Goal: Task Accomplishment & Management: Use online tool/utility

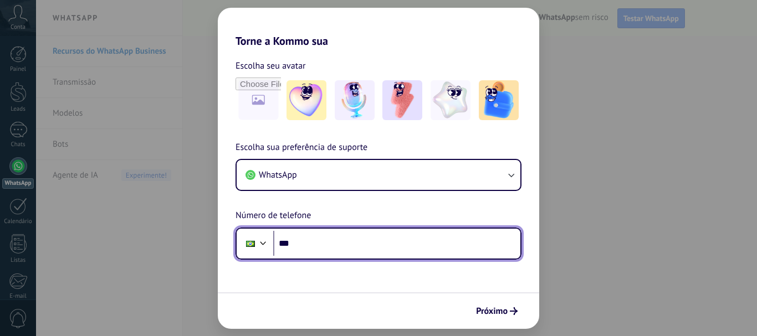
click at [371, 244] on input "***" at bounding box center [396, 243] width 247 height 25
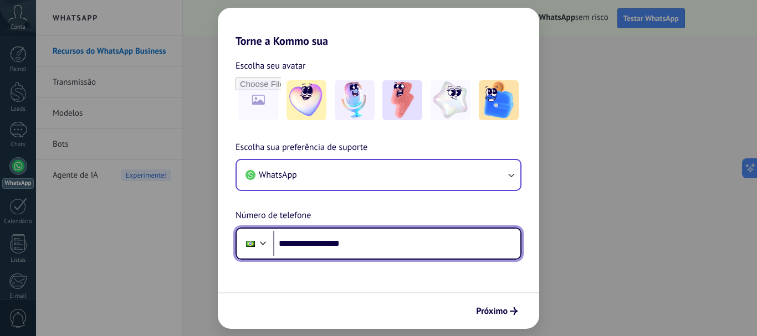
type input "**********"
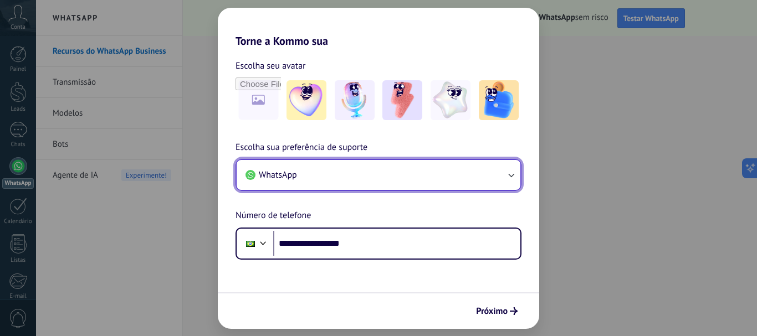
click at [509, 178] on icon "button" at bounding box center [510, 175] width 11 height 11
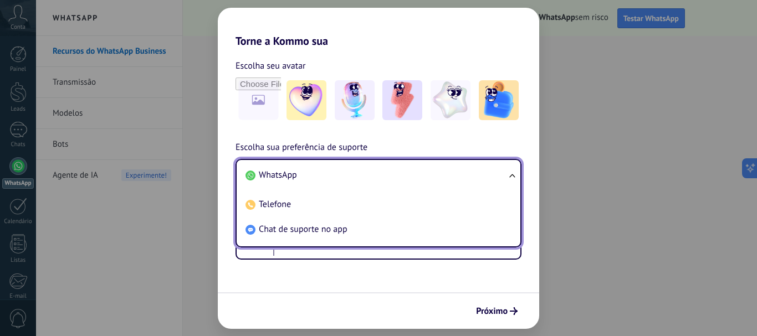
click at [509, 178] on ul "WhatsApp Telefone Chat de suporte no app" at bounding box center [379, 203] width 286 height 89
click at [449, 180] on li "WhatsApp" at bounding box center [376, 175] width 270 height 25
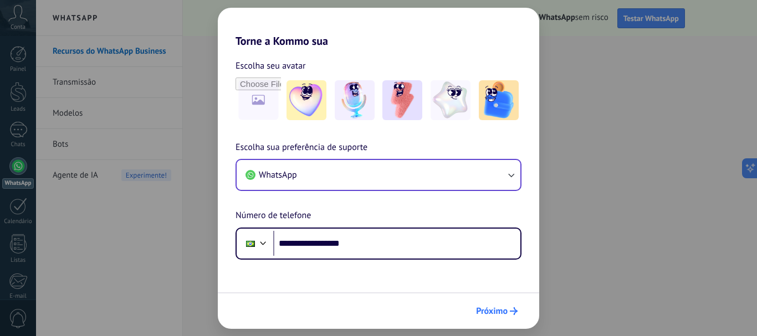
click at [504, 309] on span "Próximo" at bounding box center [492, 312] width 32 height 8
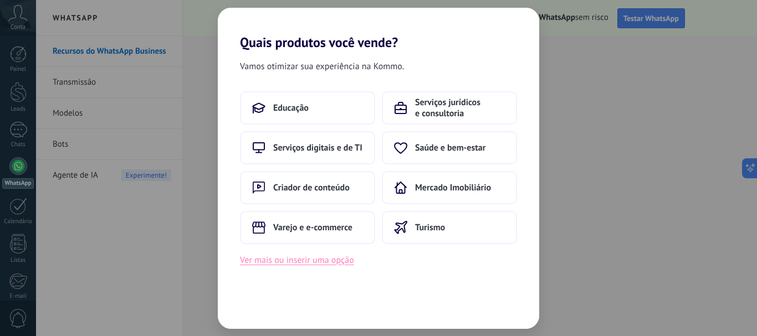
click at [325, 259] on button "Ver mais ou inserir uma opção" at bounding box center [297, 260] width 114 height 14
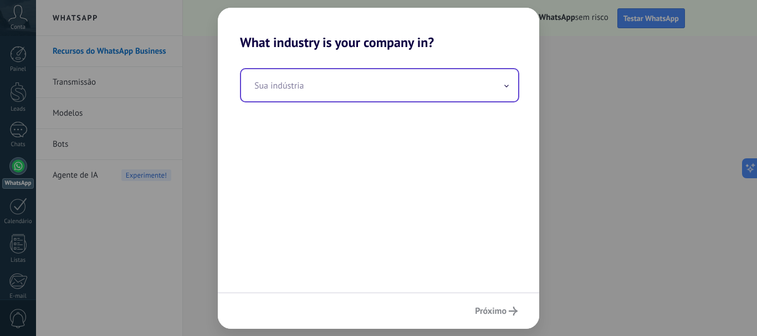
click at [304, 88] on input "text" at bounding box center [379, 85] width 277 height 32
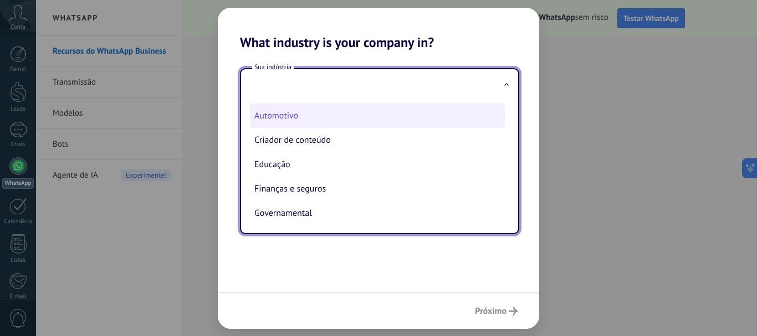
click at [274, 118] on li "Automotivo" at bounding box center [377, 116] width 255 height 24
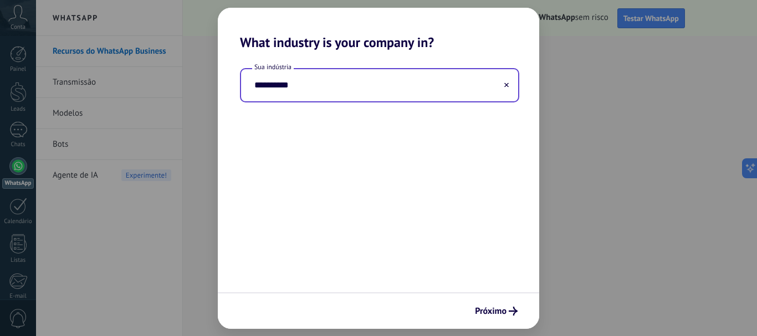
type input "**********"
click at [505, 315] on span "Próximo" at bounding box center [491, 312] width 32 height 8
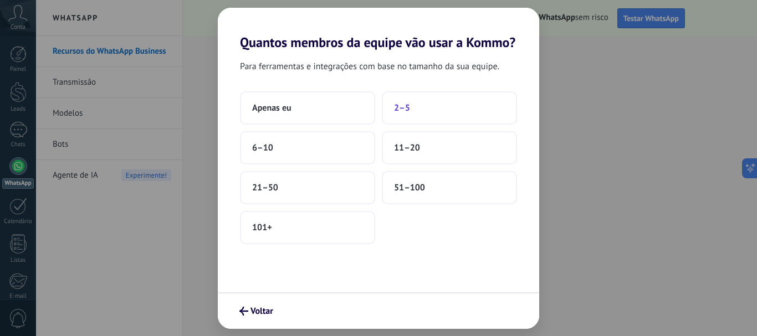
click at [411, 110] on button "2–5" at bounding box center [449, 107] width 135 height 33
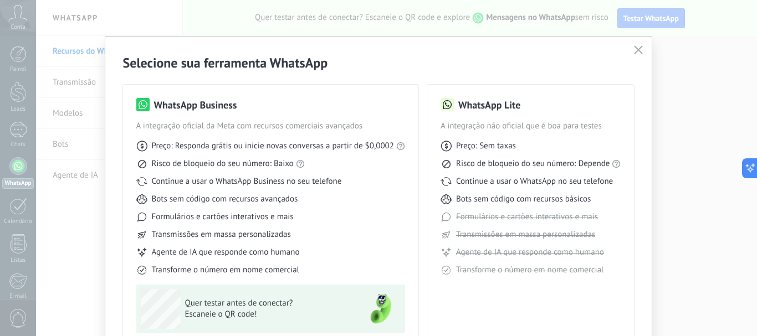
drag, startPoint x: 753, startPoint y: 52, endPoint x: 754, endPoint y: 59, distance: 7.9
click at [754, 59] on div "Selecione sua ferramenta WhatsApp WhatsApp Business A integração oficial da Met…" at bounding box center [378, 168] width 757 height 336
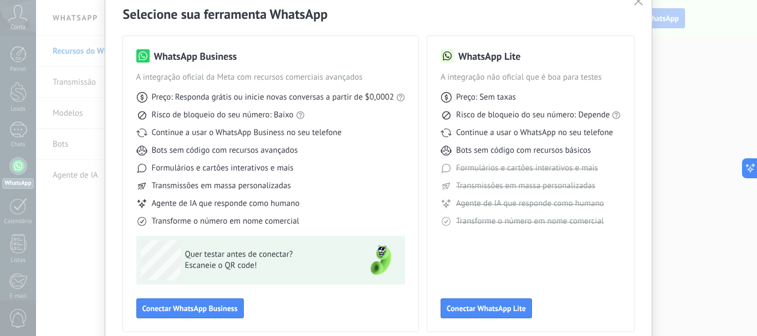
scroll to position [47, 0]
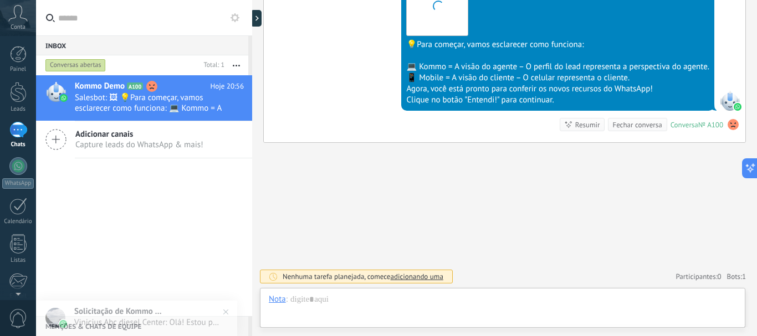
scroll to position [17, 0]
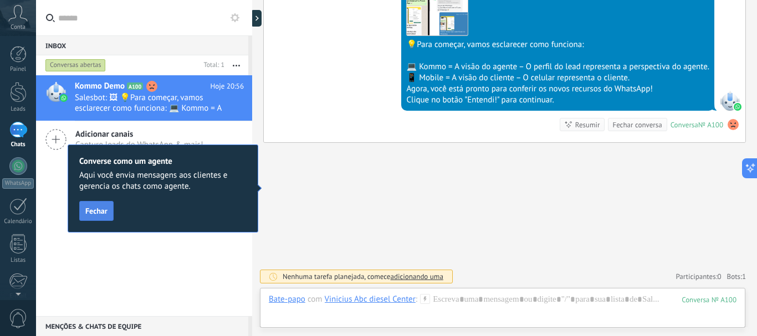
click at [101, 207] on span "Fechar" at bounding box center [96, 211] width 22 height 8
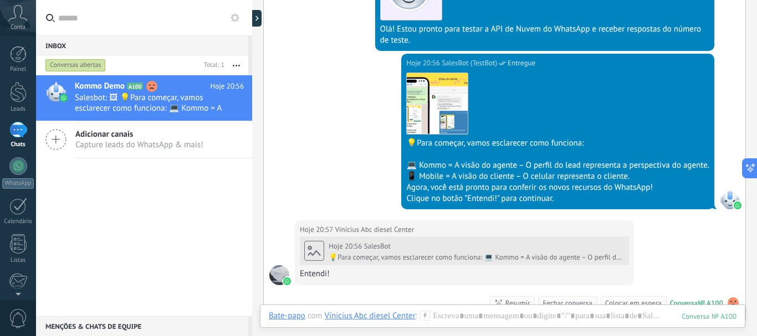
scroll to position [457, 0]
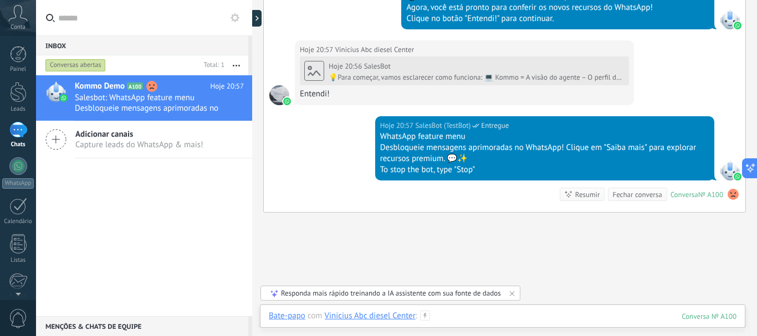
click at [604, 311] on div at bounding box center [503, 327] width 468 height 33
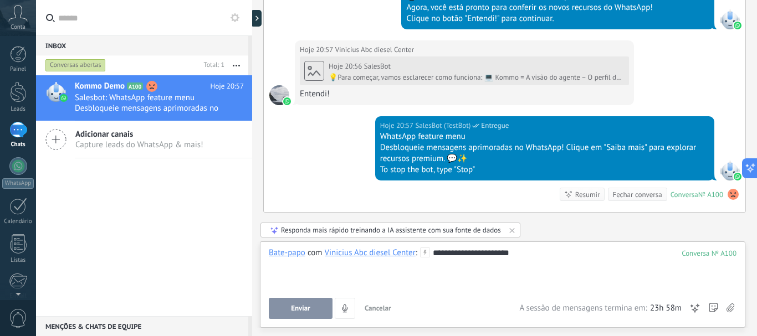
click at [316, 306] on button "Enviar" at bounding box center [301, 308] width 64 height 21
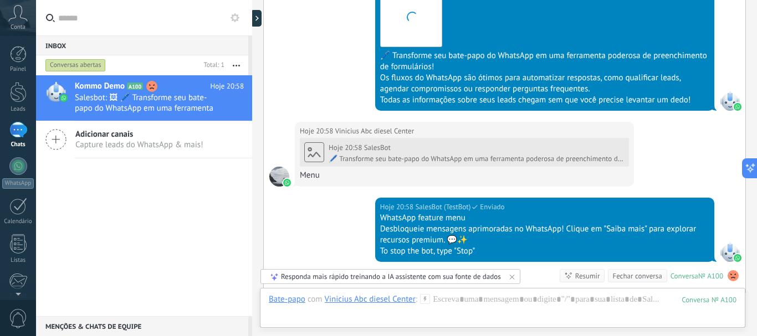
scroll to position [963, 0]
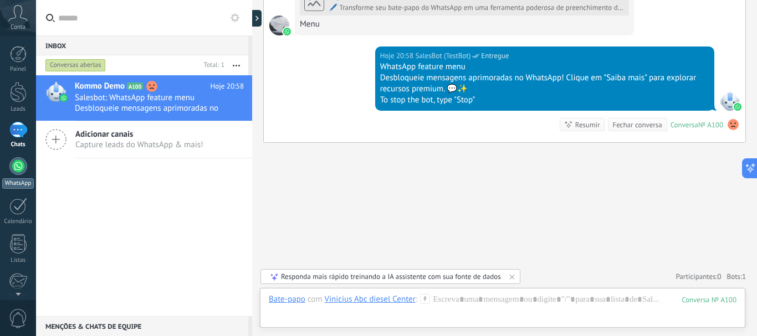
click at [16, 163] on div at bounding box center [18, 166] width 18 height 18
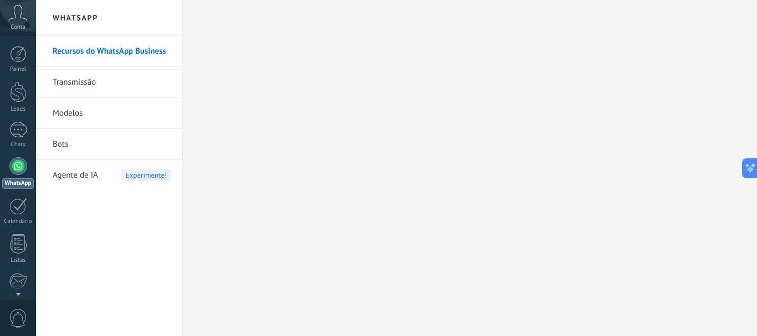
click at [64, 148] on link "Bots" at bounding box center [112, 144] width 119 height 31
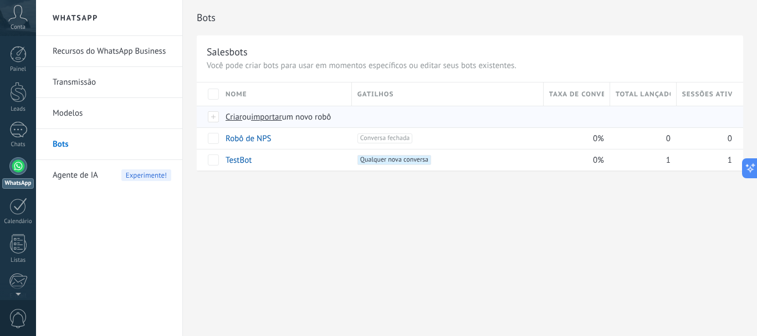
click at [233, 116] on span "Criar" at bounding box center [234, 117] width 17 height 11
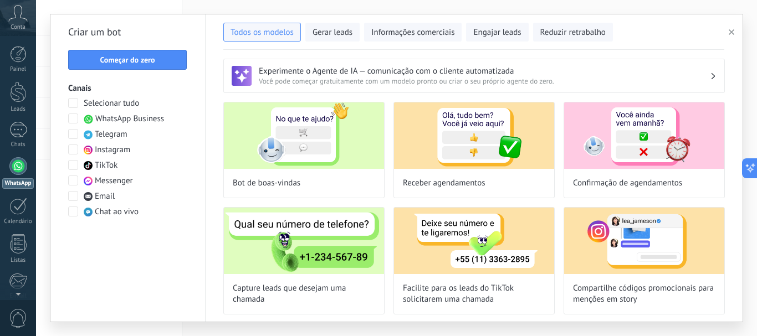
click at [659, 70] on h3 "Experimente o Agente de IA — comunicação com o cliente automatizada" at bounding box center [484, 71] width 451 height 11
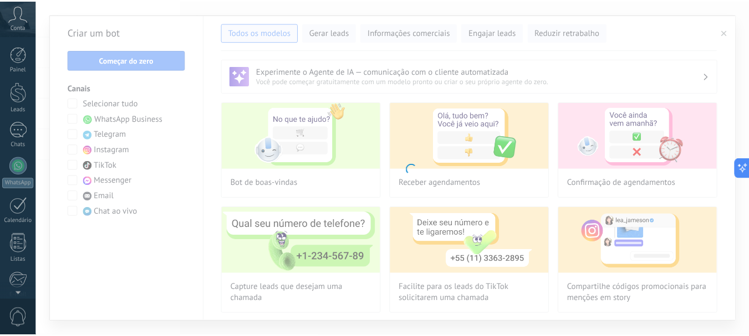
scroll to position [125, 0]
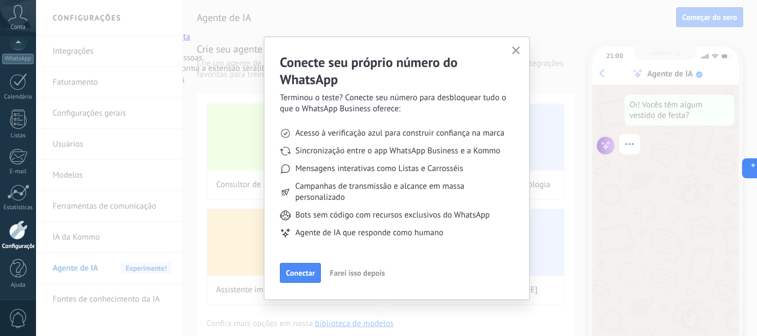
click at [516, 52] on use "button" at bounding box center [516, 51] width 8 height 8
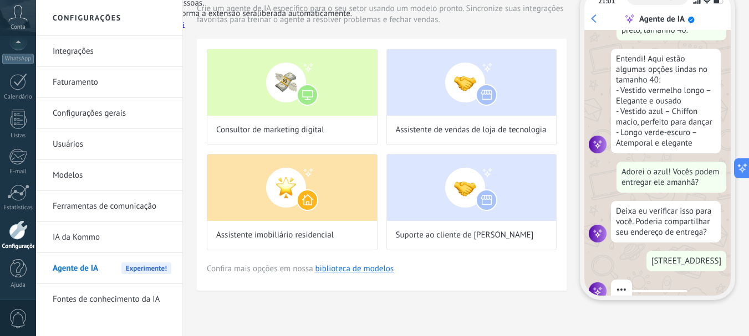
scroll to position [191, 0]
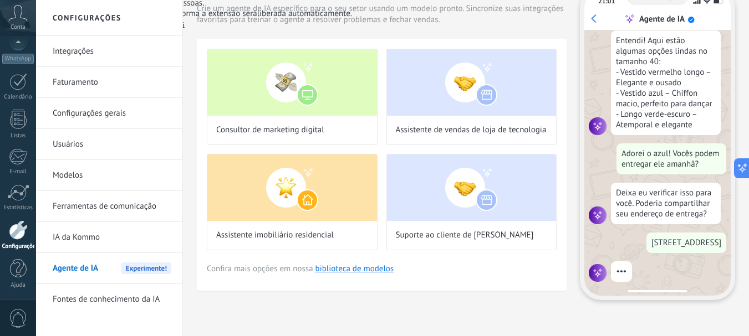
click at [82, 80] on link "Faturamento" at bounding box center [112, 82] width 119 height 31
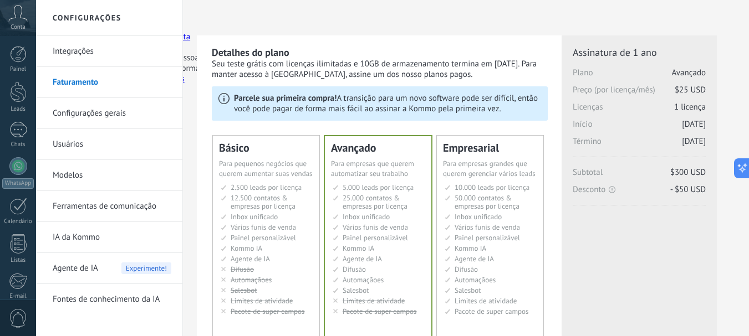
click at [87, 48] on link "Integrações" at bounding box center [112, 51] width 119 height 31
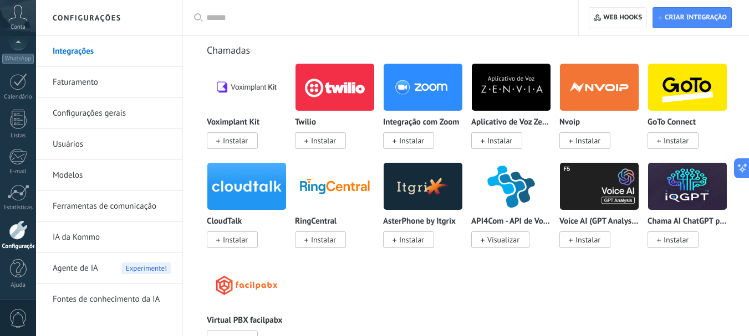
scroll to position [1359, 0]
